Goal: Task Accomplishment & Management: Complete application form

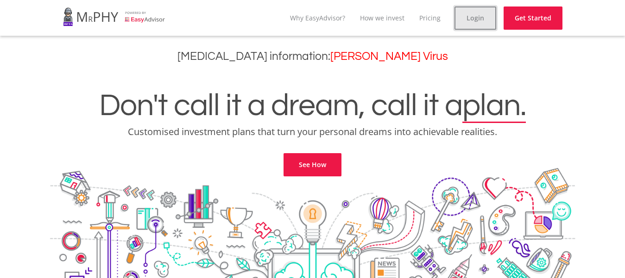
click at [478, 13] on link "Login" at bounding box center [476, 17] width 42 height 23
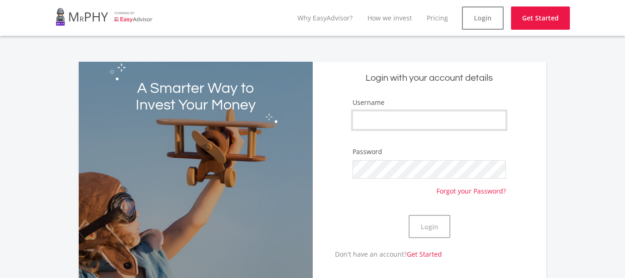
click at [424, 126] on input "Username" at bounding box center [430, 120] width 154 height 19
type input "JokoTea"
click at [409, 215] on button "Login" at bounding box center [430, 226] width 42 height 23
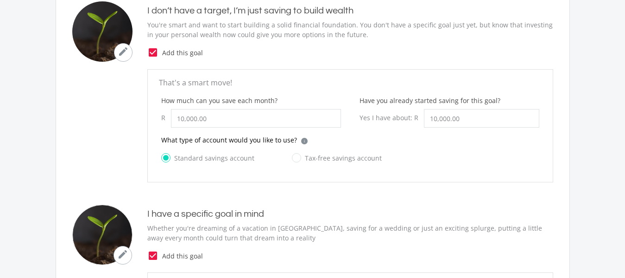
scroll to position [241, 0]
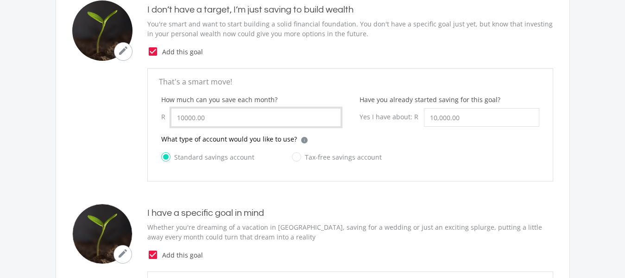
click at [270, 120] on input "10000.00" at bounding box center [256, 117] width 170 height 19
type input "1"
click at [182, 116] on input "How much can you save each month?" at bounding box center [256, 117] width 170 height 19
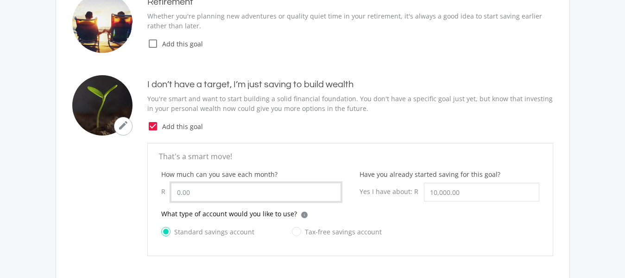
scroll to position [178, 0]
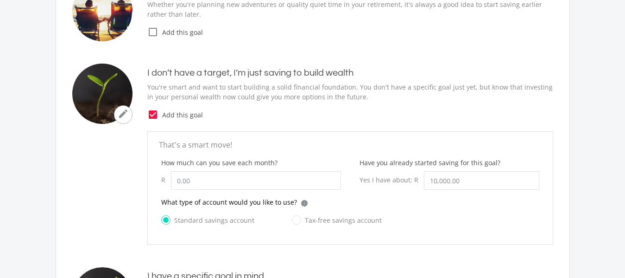
click at [324, 73] on h4 "I don’t have a target, I’m just saving to build wealth" at bounding box center [350, 72] width 406 height 11
click at [216, 221] on label "Standard savings account" at bounding box center [207, 220] width 93 height 12
click at [216, 221] on input "Standard savings account" at bounding box center [198, 225] width 93 height 19
click at [303, 224] on label "Tax-free savings account" at bounding box center [337, 220] width 90 height 12
click at [303, 224] on input "Tax-free savings account" at bounding box center [328, 225] width 90 height 19
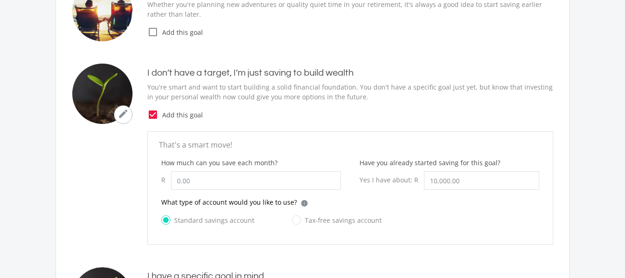
radio input "true"
click at [179, 221] on label "Standard savings account" at bounding box center [207, 220] width 93 height 12
click at [179, 221] on input "Standard savings account" at bounding box center [198, 225] width 93 height 19
radio input "true"
radio input "false"
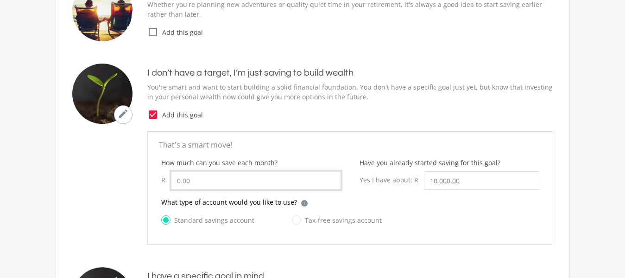
click at [198, 189] on input "How much can you save each month?" at bounding box center [256, 180] width 170 height 19
type input "5,000.00"
click at [462, 177] on input "10000.00" at bounding box center [481, 180] width 115 height 19
type input "1"
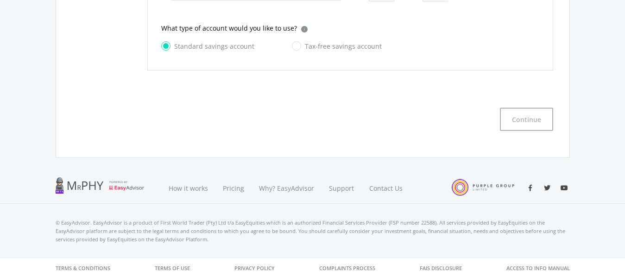
scroll to position [619, 0]
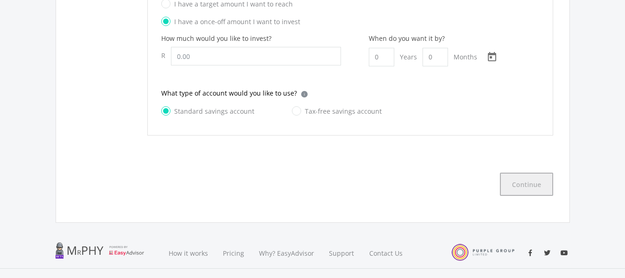
type input "5,000.00"
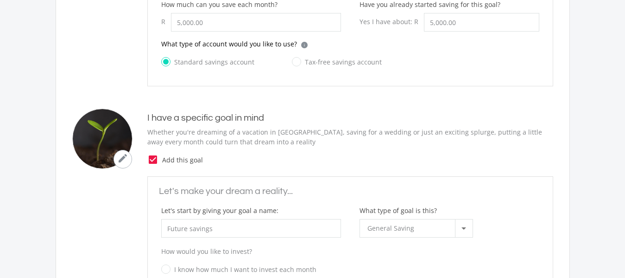
scroll to position [326, 0]
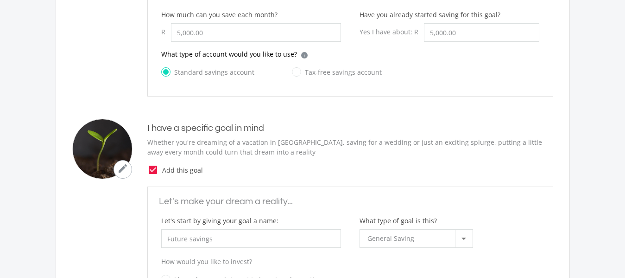
click at [540, 88] on div "What type of account would you like to use? i Which account type should I choos…" at bounding box center [350, 68] width 397 height 39
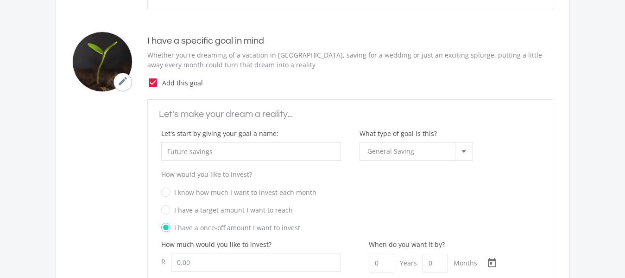
scroll to position [411, 0]
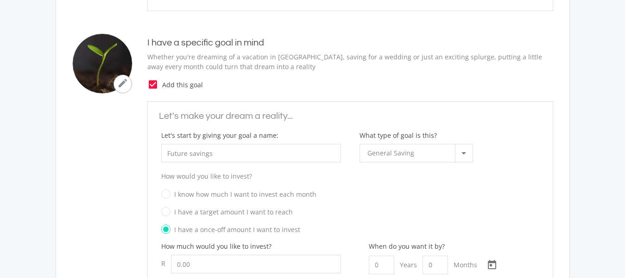
click at [229, 192] on label "I know how much I want to invest each month" at bounding box center [238, 194] width 155 height 12
click at [229, 192] on input "I know how much I want to invest each month" at bounding box center [341, 197] width 378 height 14
radio input "true"
radio input "false"
click at [255, 265] on input "How much can you save each month?" at bounding box center [256, 263] width 170 height 19
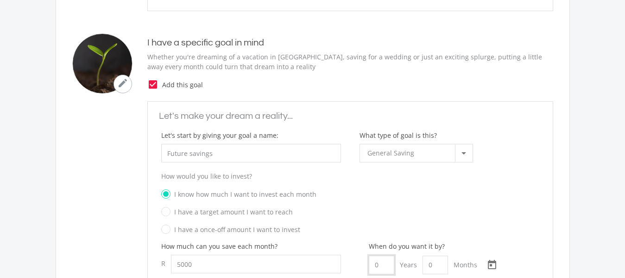
type input "5,000.00"
click at [381, 263] on input "0" at bounding box center [381, 264] width 25 height 19
type input "1"
click at [429, 266] on input "0" at bounding box center [431, 264] width 25 height 19
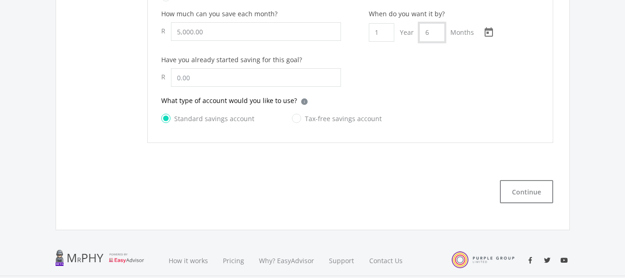
scroll to position [648, 0]
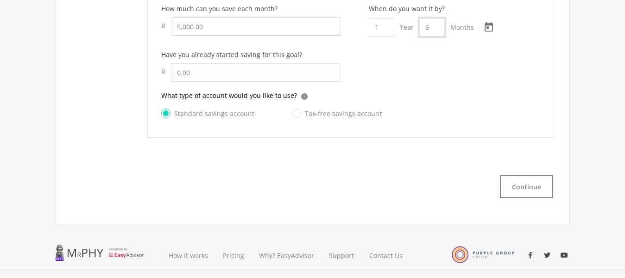
type input "6"
click at [275, 71] on input "text" at bounding box center [256, 72] width 170 height 19
type input "5,000.00"
click at [503, 183] on button "Continue" at bounding box center [526, 186] width 53 height 23
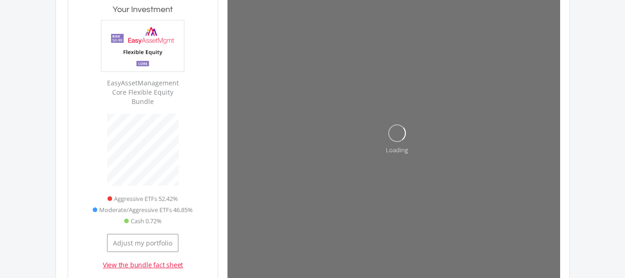
scroll to position [914, 0]
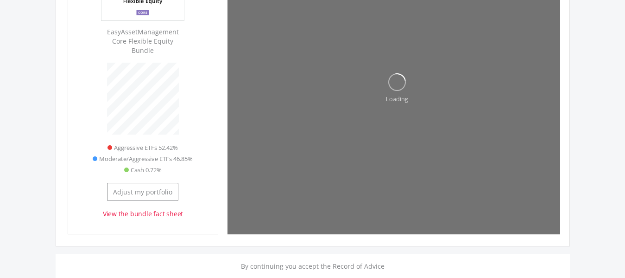
type input "5000"
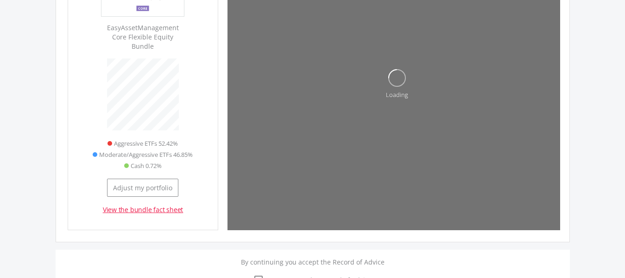
type input "5,000.00"
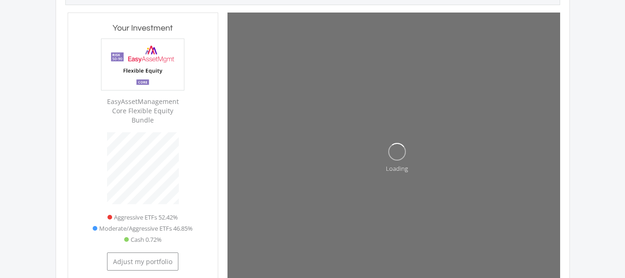
scroll to position [896, 0]
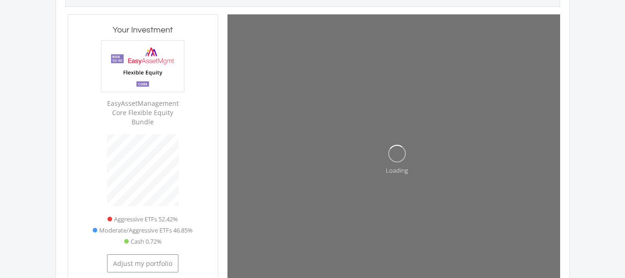
type input "98565"
type input "5000"
type input "98,565.00"
type input "5,000.00"
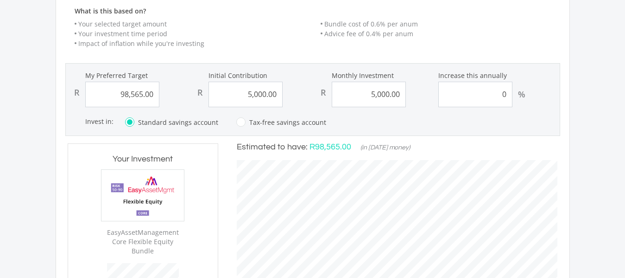
scroll to position [766, 0]
click at [401, 86] on input "5000.00" at bounding box center [369, 94] width 74 height 25
type input "5"
type input "3500"
type input "98565"
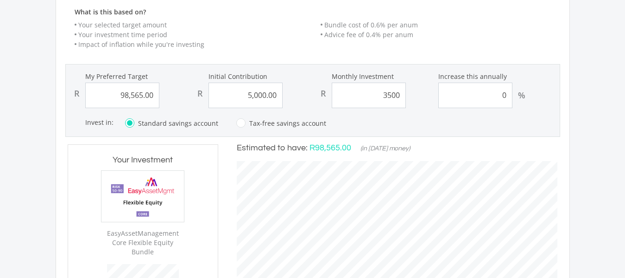
type input "5000"
type input "98,565.00"
type input "5,000.00"
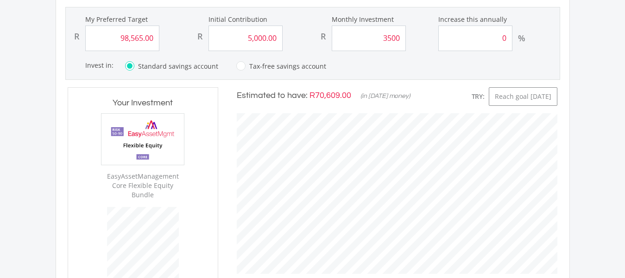
scroll to position [282, 339]
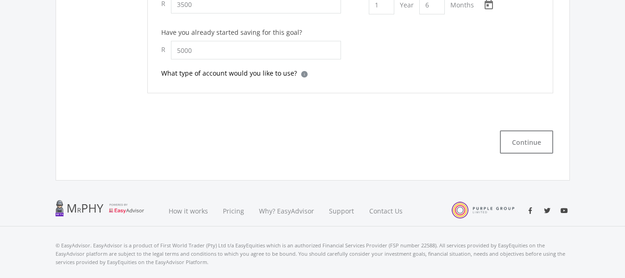
type input "5,000.00"
type input "3,500.00"
type input "5,000.00"
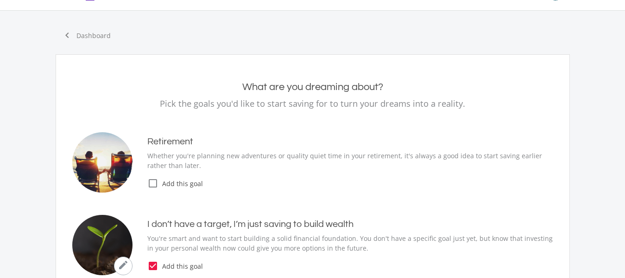
scroll to position [0, 0]
